Goal: Information Seeking & Learning: Learn about a topic

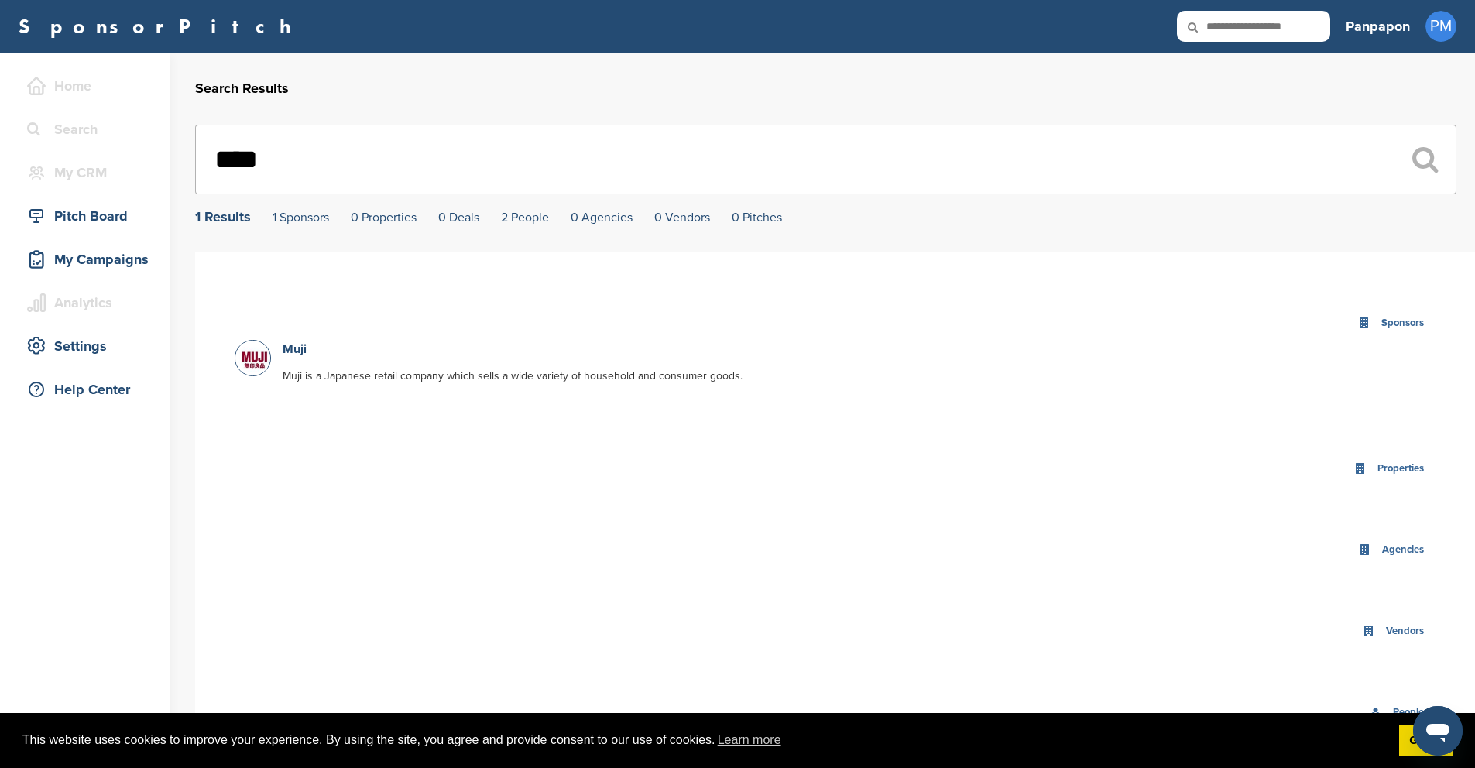
click at [314, 381] on p "Muji is a Japanese retail company which sells a wide variety of household and c…" at bounding box center [816, 376] width 1066 height 18
click at [292, 347] on link "Muji" at bounding box center [295, 349] width 24 height 15
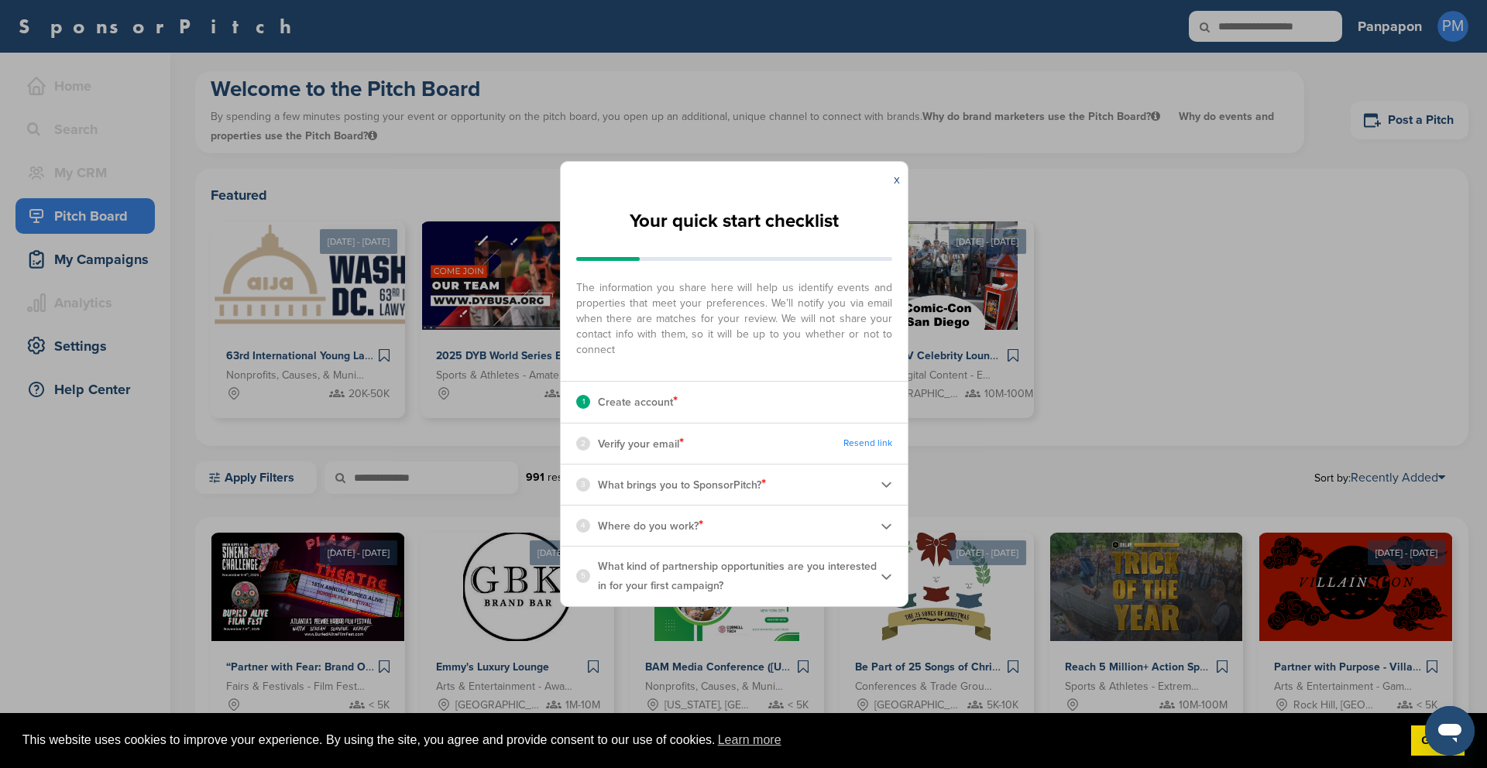
click at [897, 182] on link "x" at bounding box center [897, 179] width 6 height 15
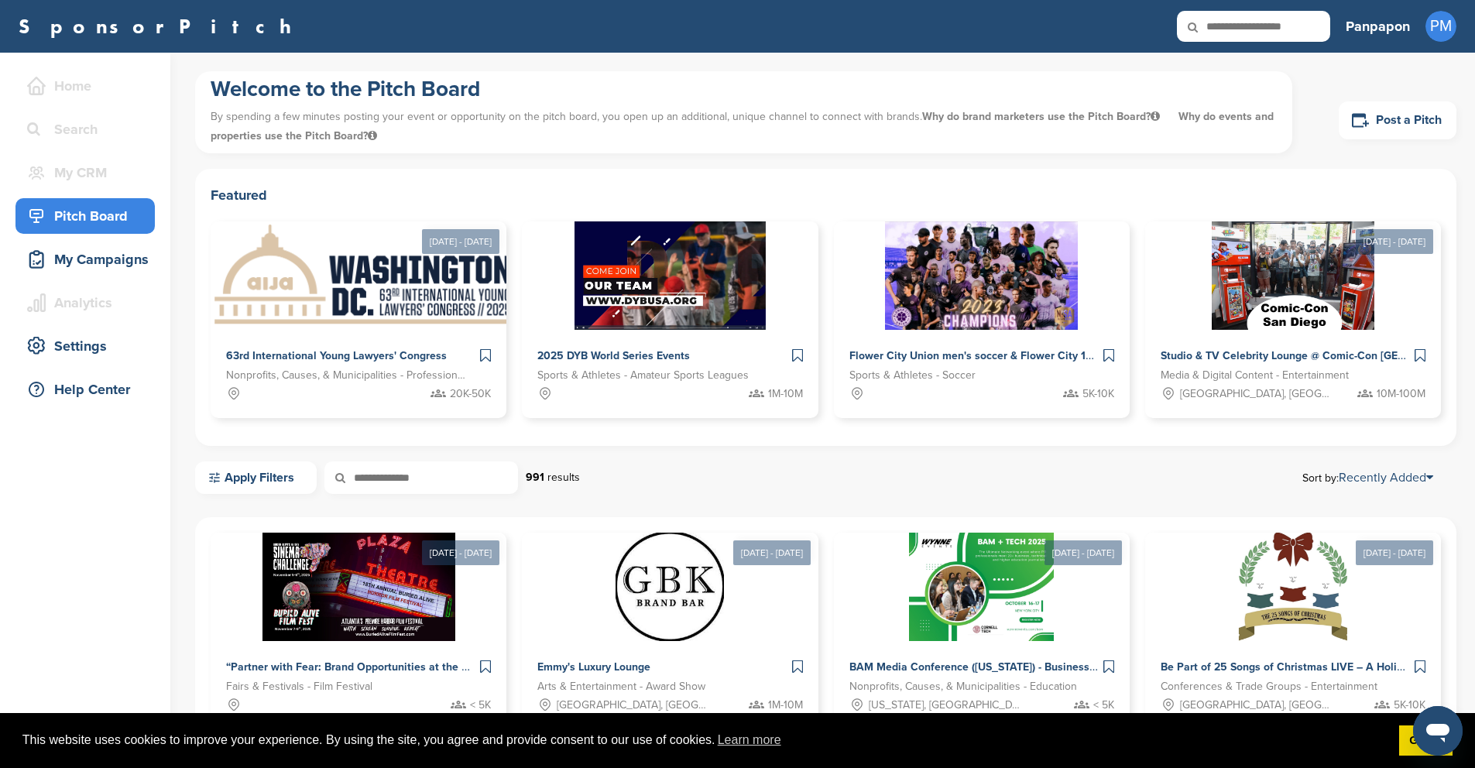
drag, startPoint x: 342, startPoint y: 149, endPoint x: 520, endPoint y: 142, distance: 178.3
click at [436, 150] on div "Welcome to the Pitch Board By spending a few minutes posting your event or oppo…" at bounding box center [743, 112] width 1097 height 82
click at [539, 141] on p "By spending a few minutes posting your event or opportunity on the pitch board,…" at bounding box center [744, 126] width 1067 height 46
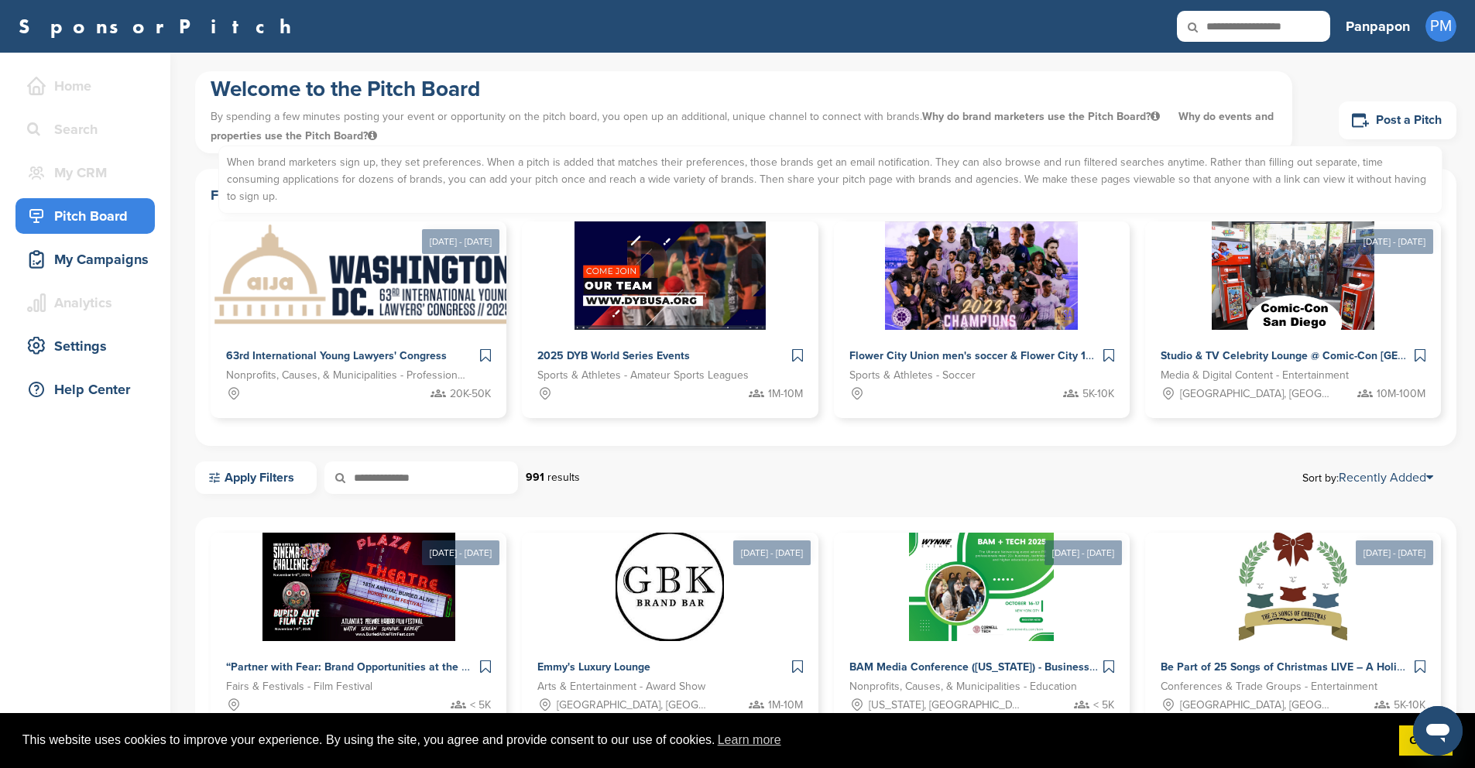
drag, startPoint x: 517, startPoint y: 138, endPoint x: 376, endPoint y: 129, distance: 142.0
click at [376, 129] on p "By spending a few minutes posting your event or opportunity on the pitch board,…" at bounding box center [744, 126] width 1067 height 46
click at [376, 129] on span "Why do events and properties use the Pitch Board? When brand marketers sign up,…" at bounding box center [742, 126] width 1063 height 33
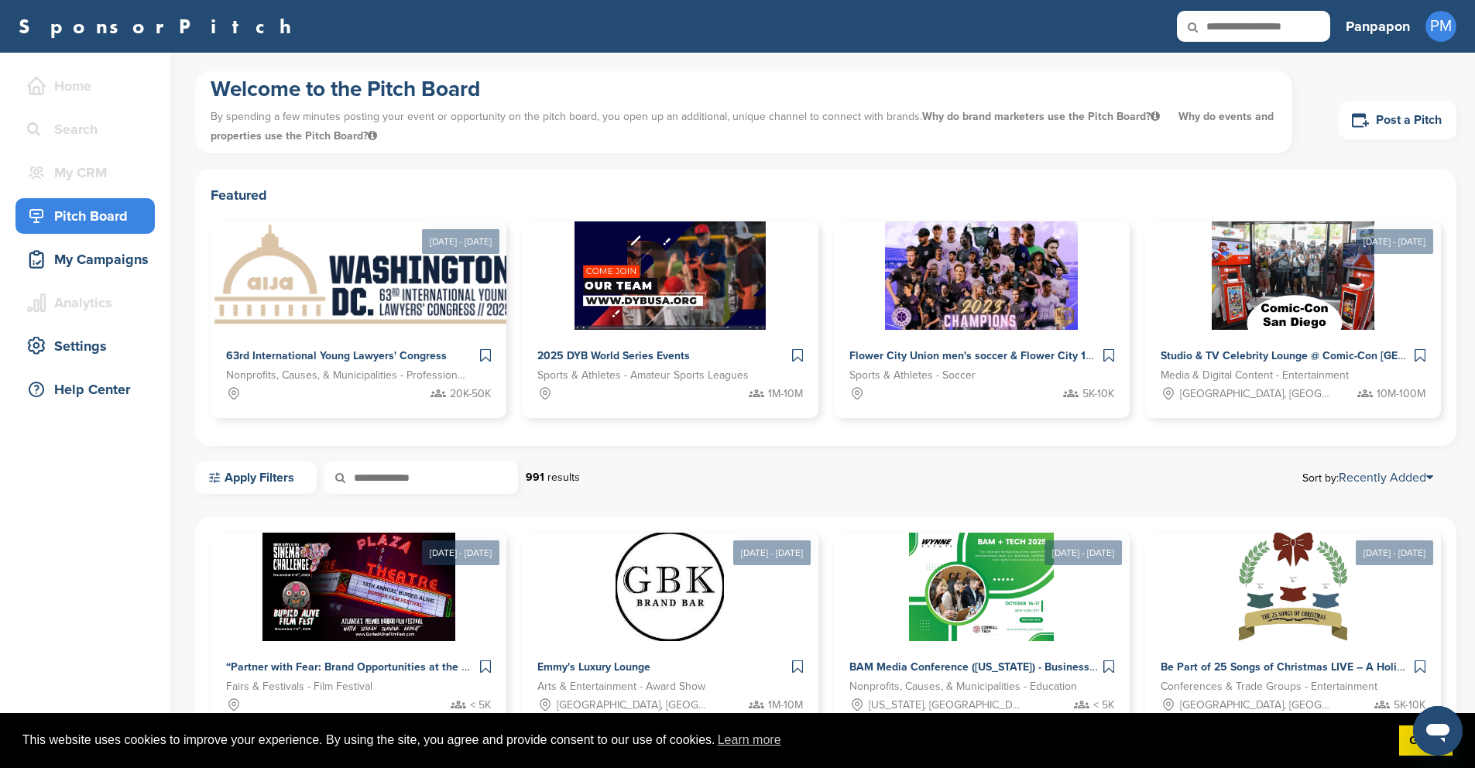
click at [582, 140] on p "By spending a few minutes posting your event or opportunity on the pitch board,…" at bounding box center [744, 126] width 1067 height 46
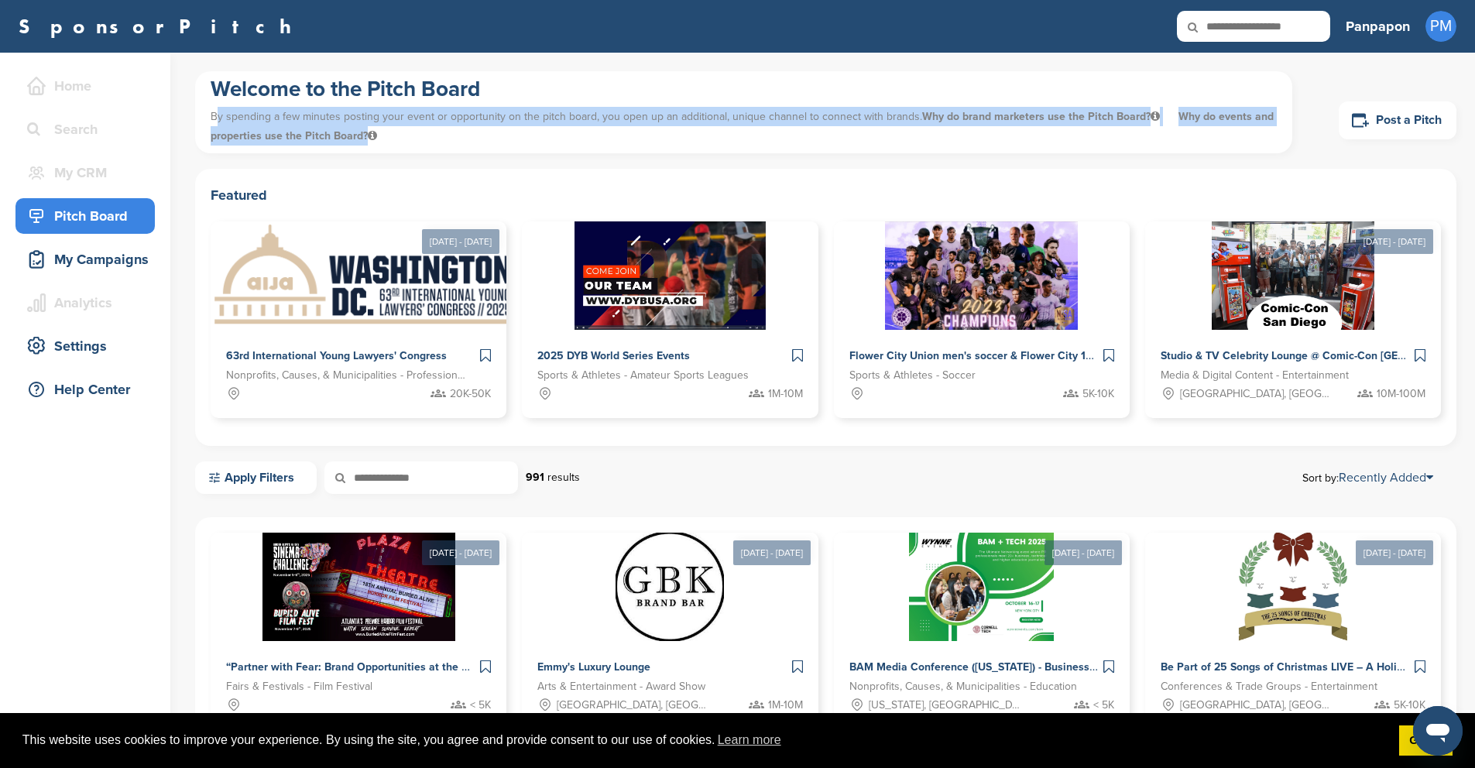
click at [582, 140] on p "By spending a few minutes posting your event or opportunity on the pitch board,…" at bounding box center [744, 126] width 1067 height 46
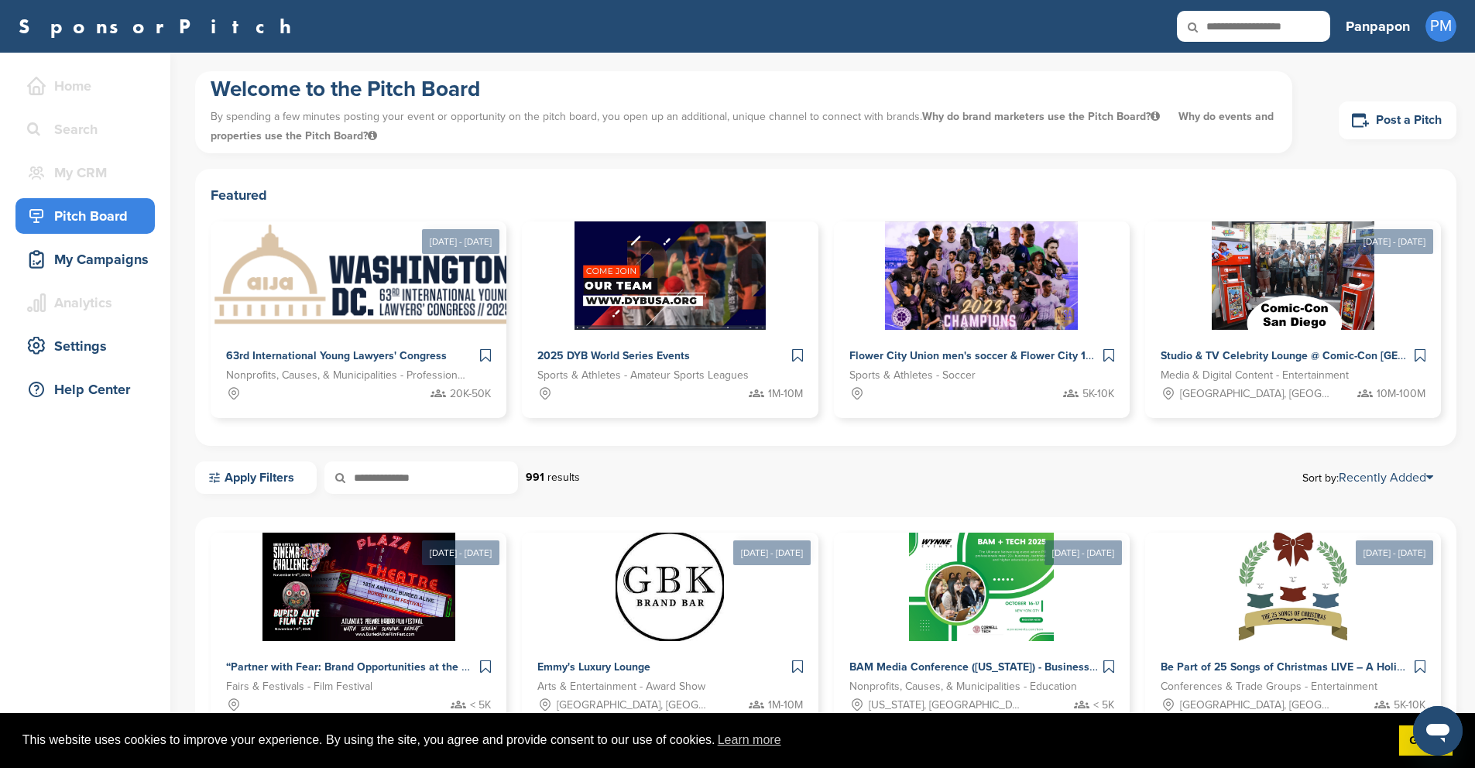
click at [1104, 271] on div "Aug 25 - Aug 30, 2025 63rd International Young Lawyers' Congress Nonprofits, Ca…" at bounding box center [826, 326] width 1231 height 209
